Goal: Register for event/course

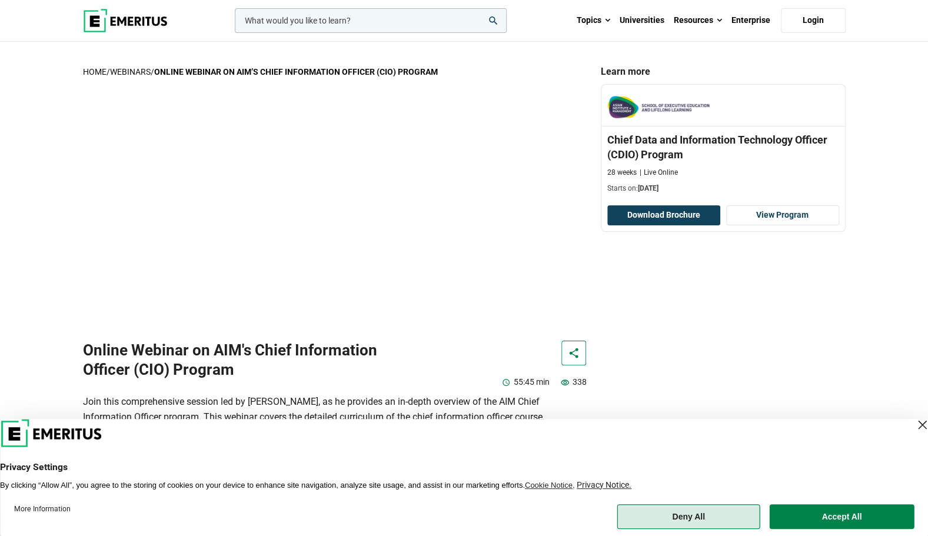
click at [720, 523] on button "Deny All" at bounding box center [688, 516] width 143 height 25
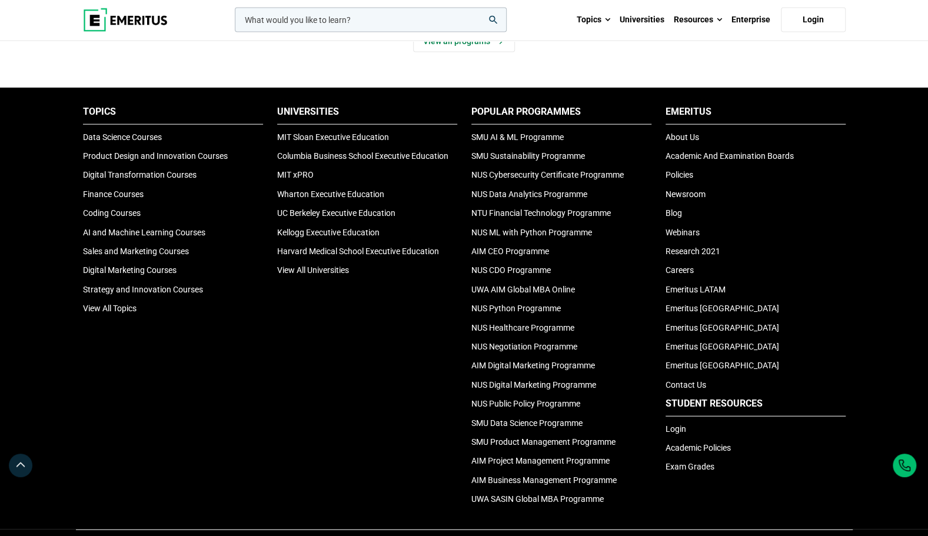
scroll to position [1679, 0]
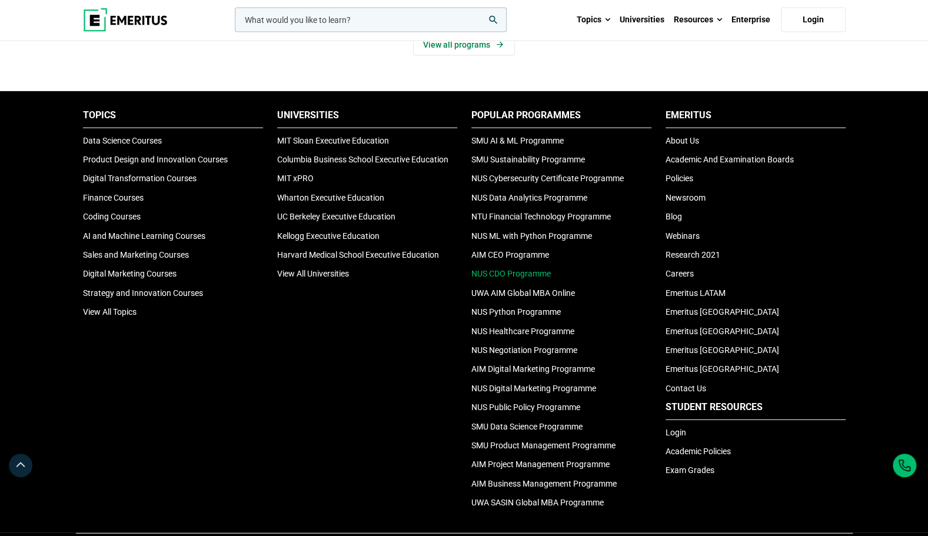
click at [510, 271] on link "NUS CDO Programme" at bounding box center [510, 273] width 79 height 9
click at [305, 195] on link "Wharton Executive Education" at bounding box center [330, 197] width 107 height 9
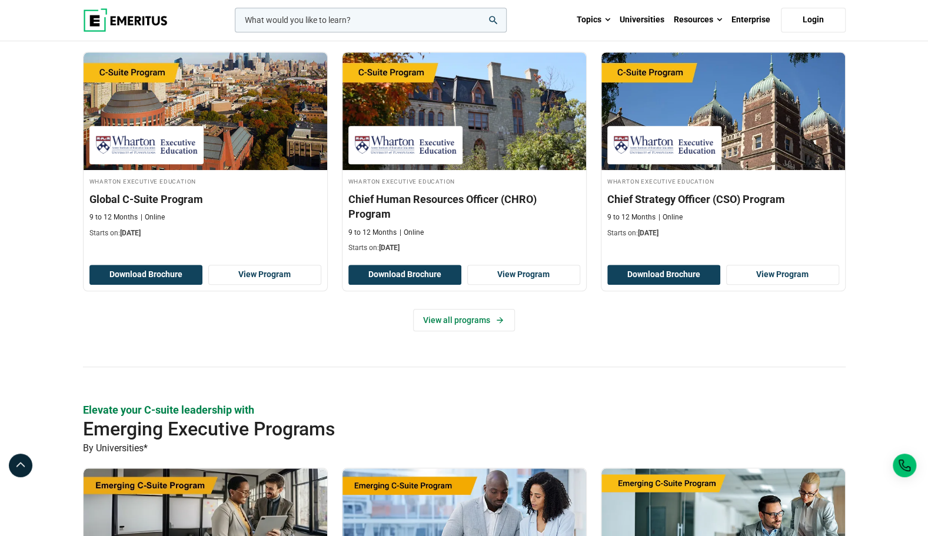
scroll to position [412, 0]
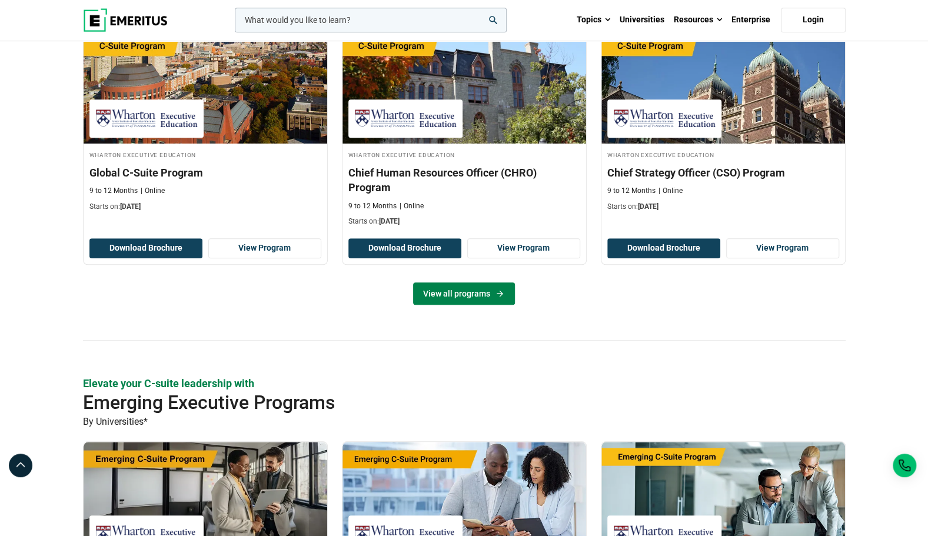
click at [441, 287] on link "View all programs" at bounding box center [464, 293] width 102 height 22
click at [459, 282] on link "View all programs" at bounding box center [464, 293] width 102 height 22
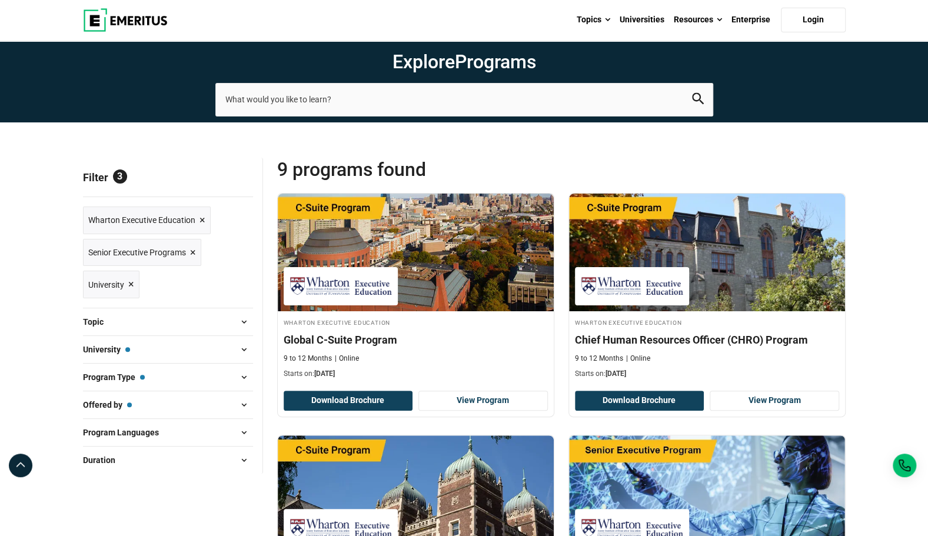
scroll to position [59, 0]
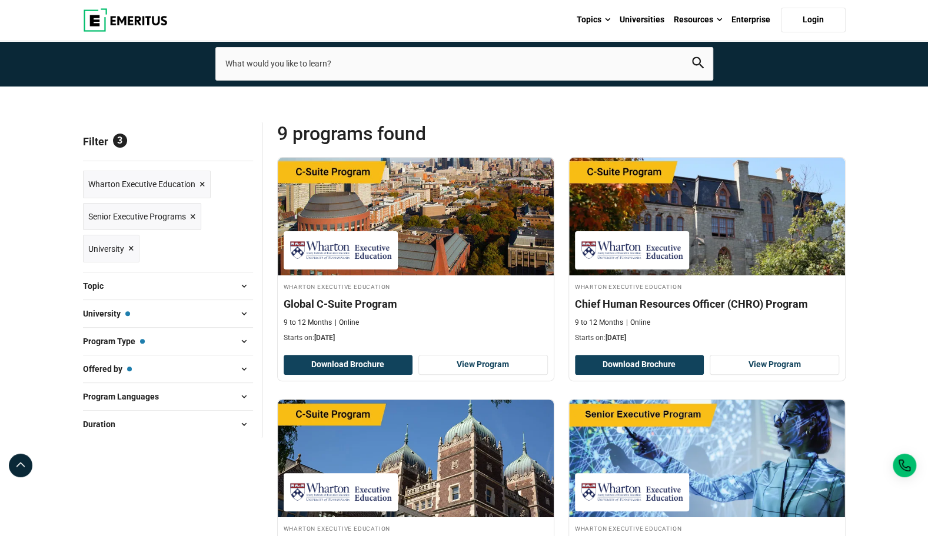
click at [200, 291] on button "Topic" at bounding box center [168, 286] width 170 height 18
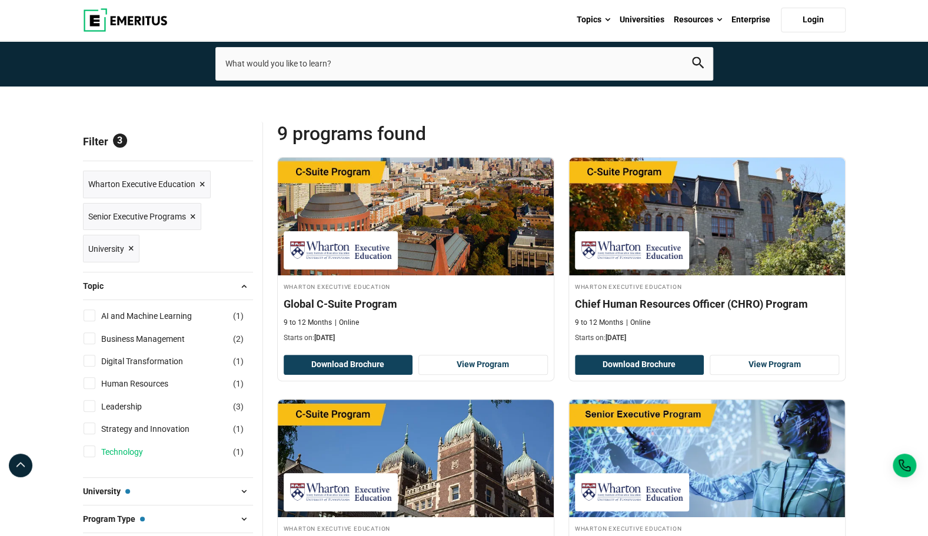
click at [118, 450] on link "Technology" at bounding box center [133, 451] width 65 height 13
checkbox input "true"
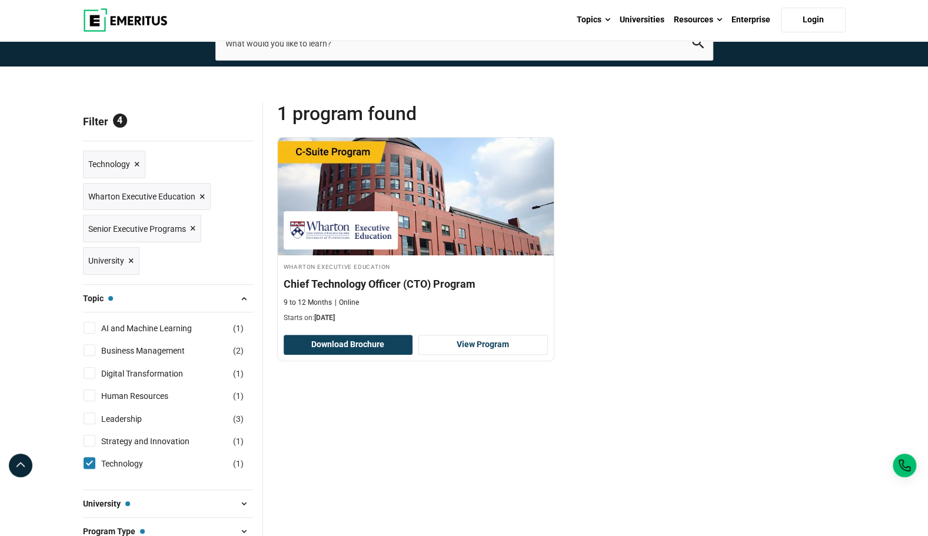
scroll to position [118, 0]
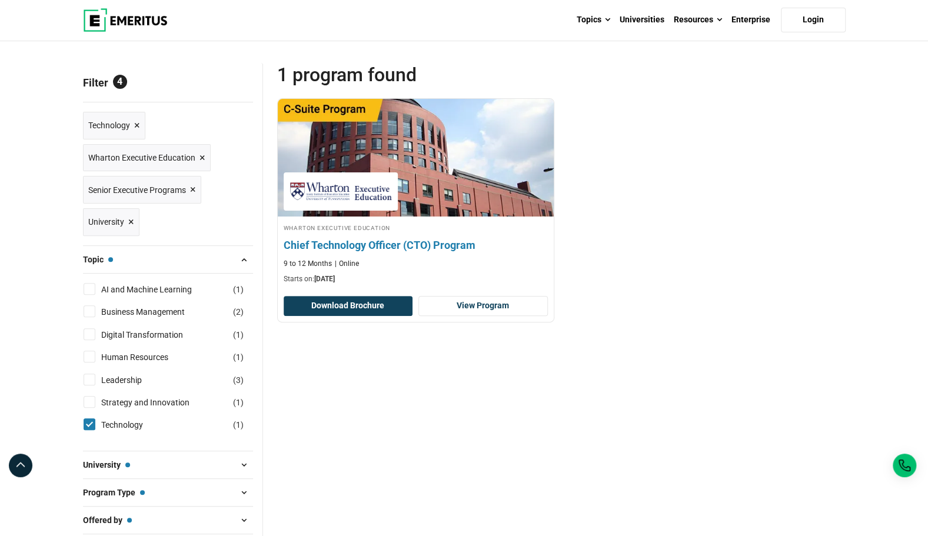
click at [357, 245] on h4 "Chief Technology Officer (CTO) Program" at bounding box center [416, 245] width 264 height 15
